Goal: Information Seeking & Learning: Learn about a topic

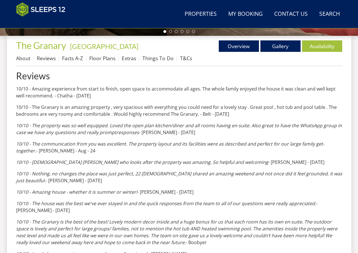
scroll to position [206, 0]
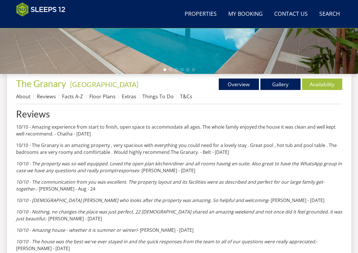
scroll to position [206, 0]
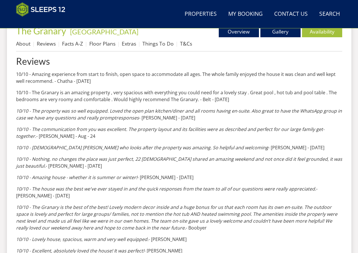
scroll to position [206, 0]
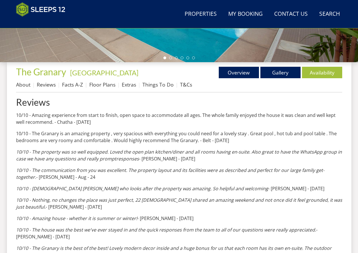
scroll to position [206, 0]
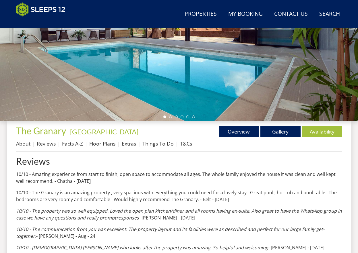
scroll to position [235, 0]
